Goal: Information Seeking & Learning: Learn about a topic

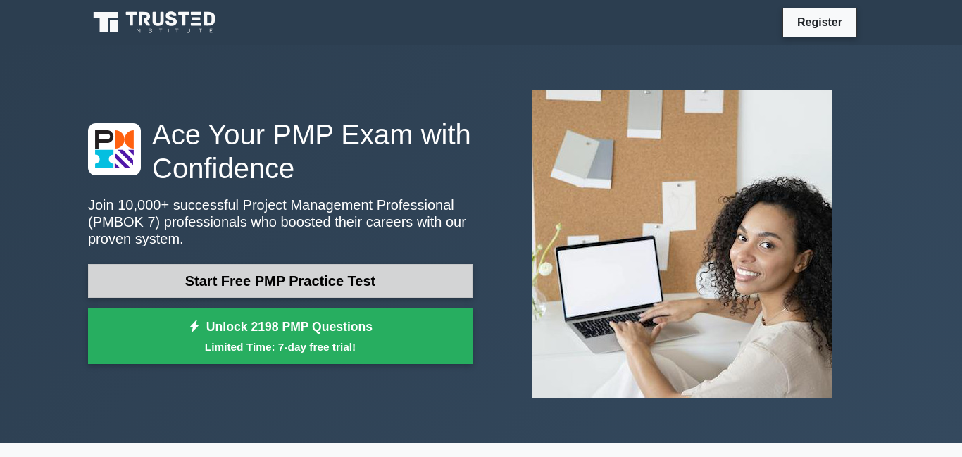
click at [335, 285] on link "Start Free PMP Practice Test" at bounding box center [280, 281] width 385 height 34
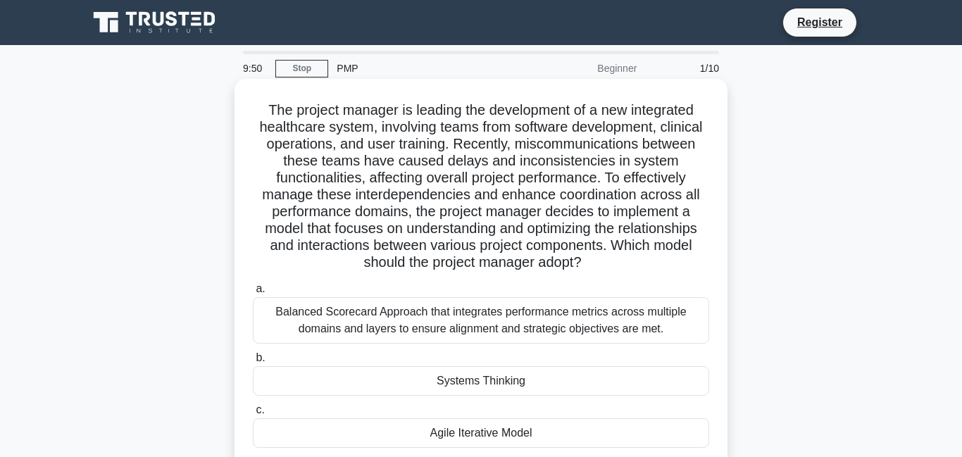
click at [418, 309] on div "Balanced Scorecard Approach that integrates performance metrics across multiple…" at bounding box center [481, 320] width 456 height 46
click at [253, 294] on input "a. Balanced Scorecard Approach that integrates performance metrics across multi…" at bounding box center [253, 289] width 0 height 9
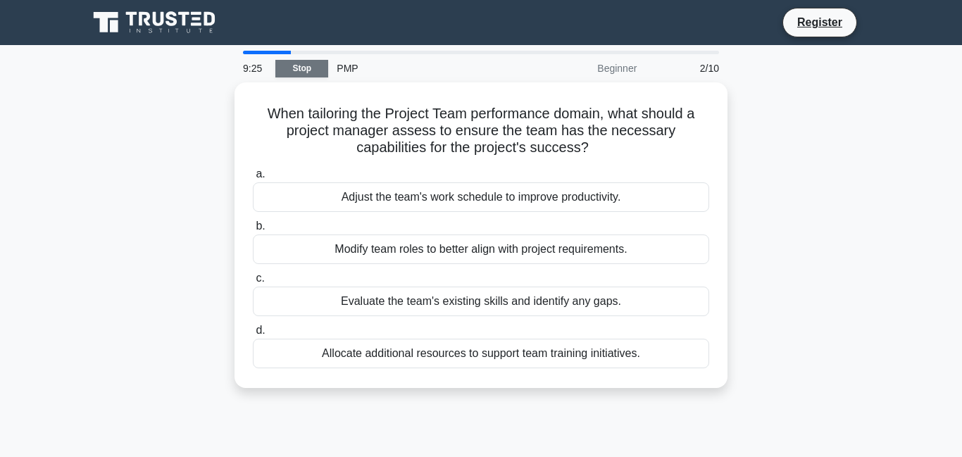
click at [302, 70] on link "Stop" at bounding box center [301, 69] width 53 height 18
